Goal: Task Accomplishment & Management: Manage account settings

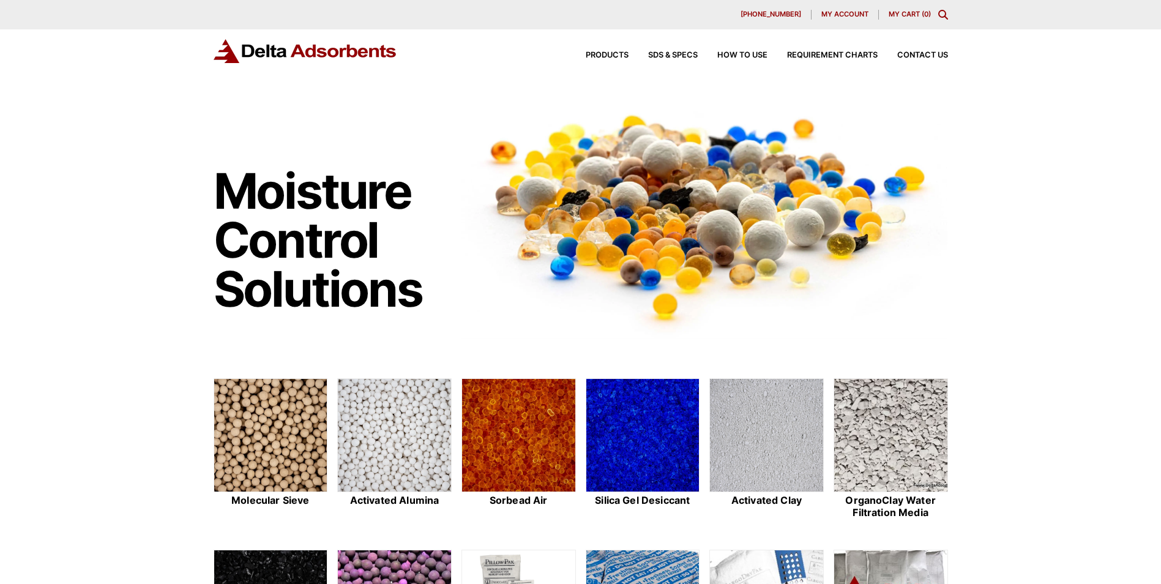
click at [835, 18] on div "My account" at bounding box center [844, 15] width 67 height 10
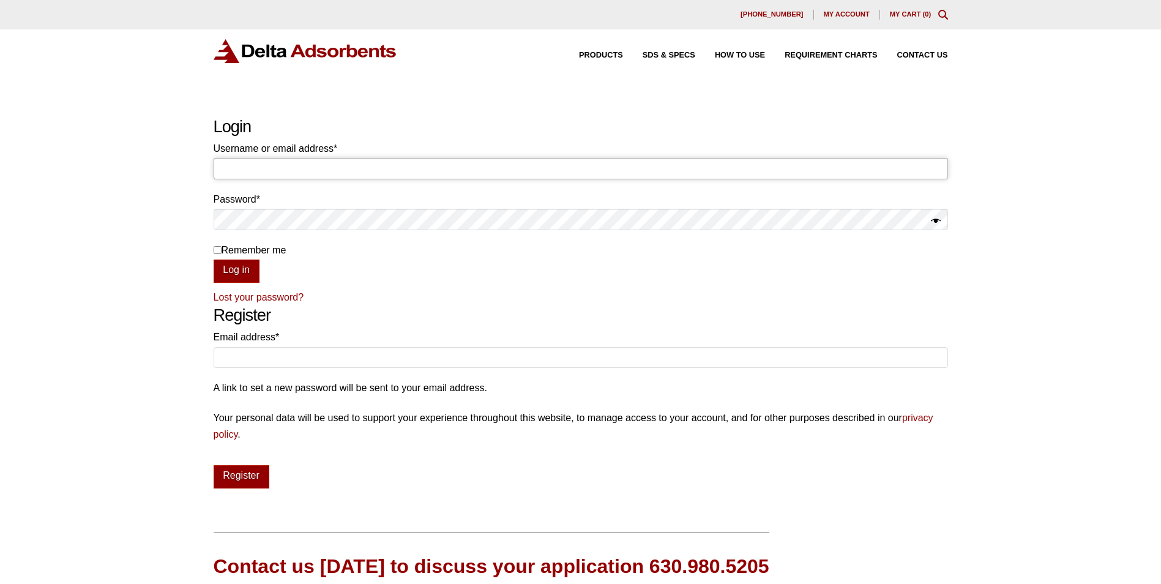
click at [251, 171] on input "Username or email address * Required" at bounding box center [581, 168] width 734 height 21
type input "[EMAIL_ADDRESS][DOMAIN_NAME]"
click at [214, 259] on button "Log in" at bounding box center [237, 270] width 46 height 23
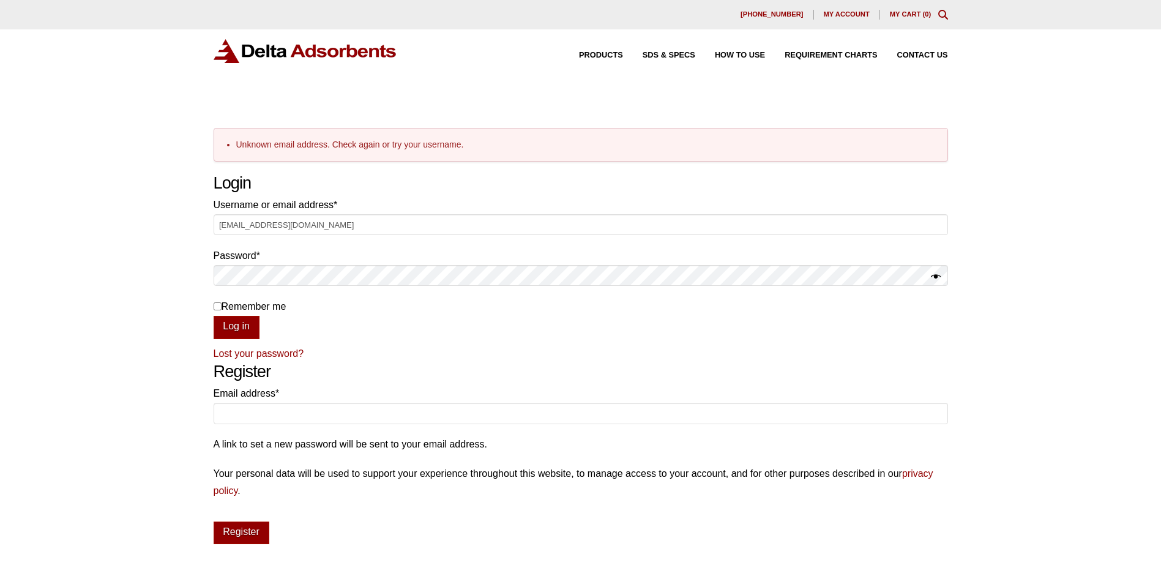
click at [844, 13] on span "My account" at bounding box center [847, 14] width 46 height 7
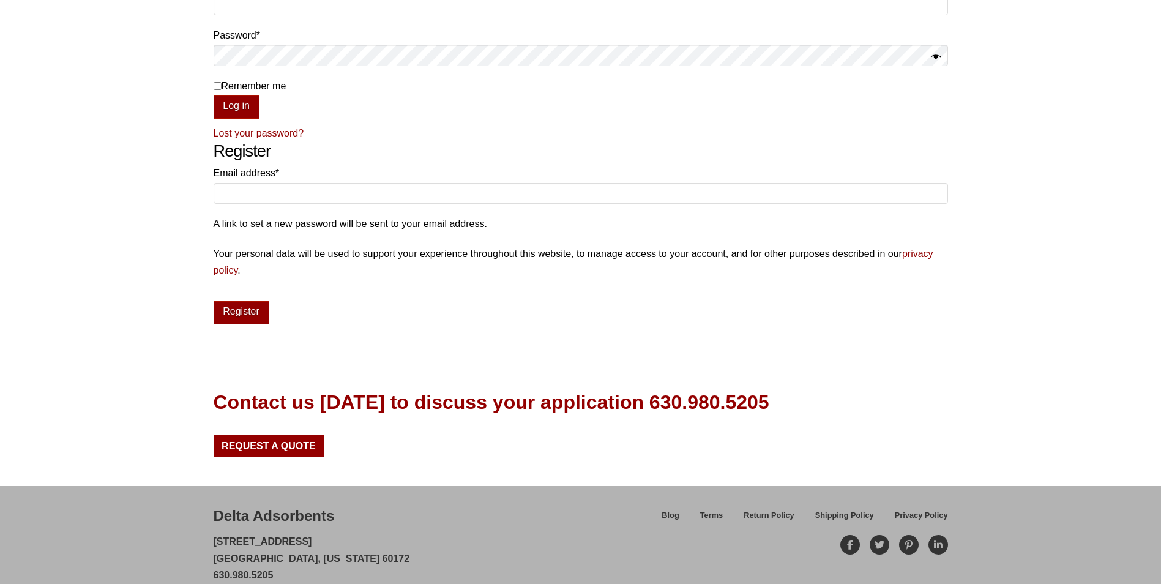
scroll to position [184, 0]
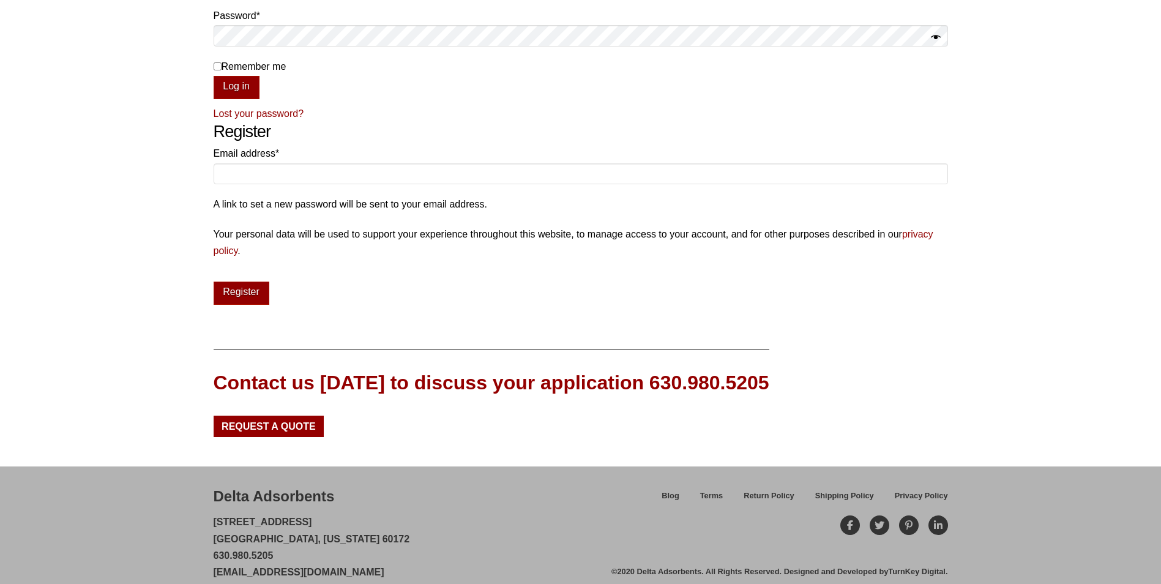
drag, startPoint x: 116, startPoint y: 537, endPoint x: 97, endPoint y: 584, distance: 51.4
